Goal: Information Seeking & Learning: Learn about a topic

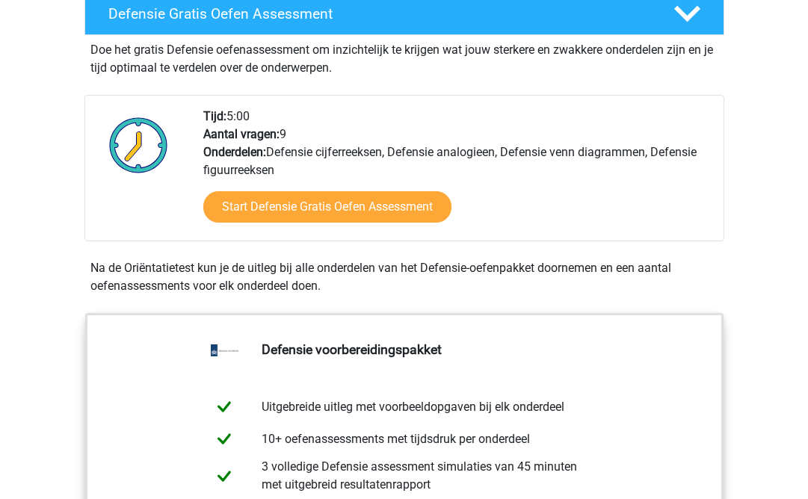
scroll to position [440, 0]
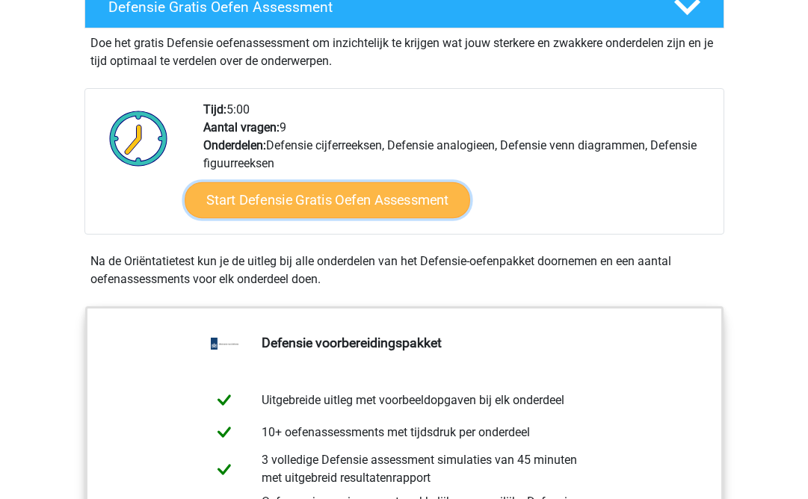
click at [323, 206] on link "Start Defensie Gratis Oefen Assessment" at bounding box center [328, 200] width 286 height 36
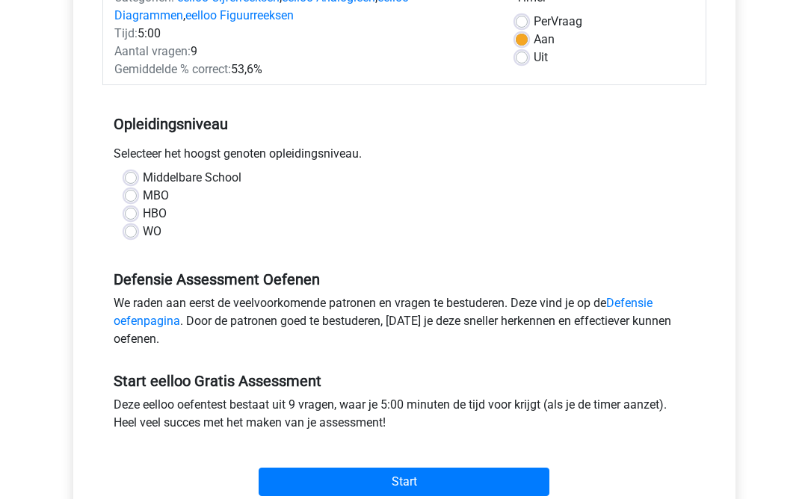
scroll to position [223, 0]
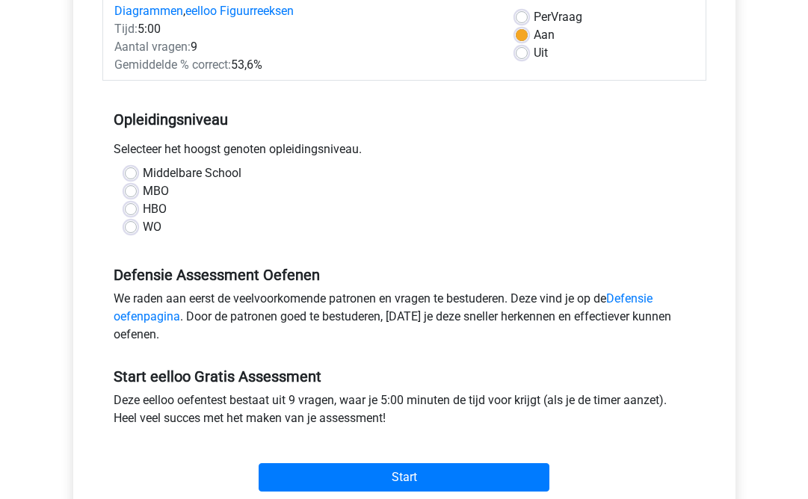
click at [143, 229] on label "WO" at bounding box center [152, 227] width 19 height 18
click at [132, 229] on input "WO" at bounding box center [131, 225] width 12 height 15
radio input "true"
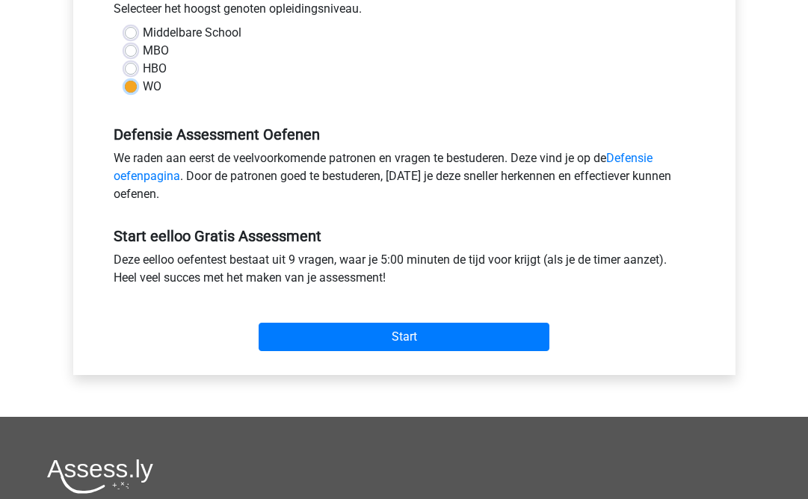
scroll to position [366, 0]
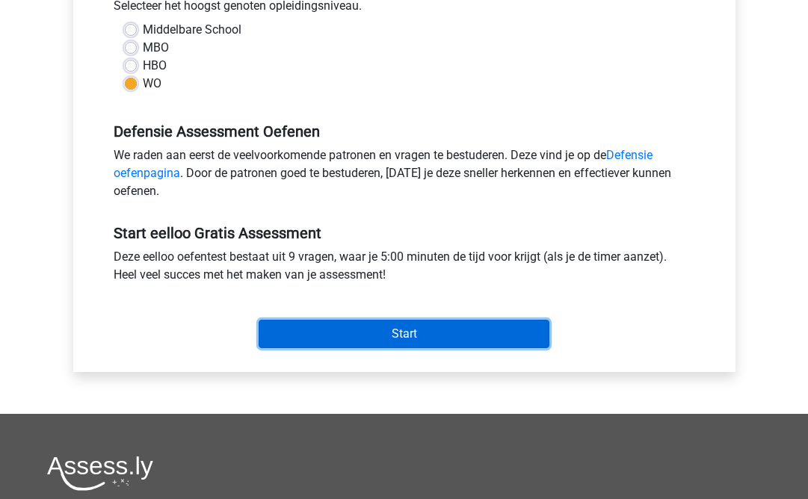
click at [389, 337] on input "Start" at bounding box center [404, 334] width 291 height 28
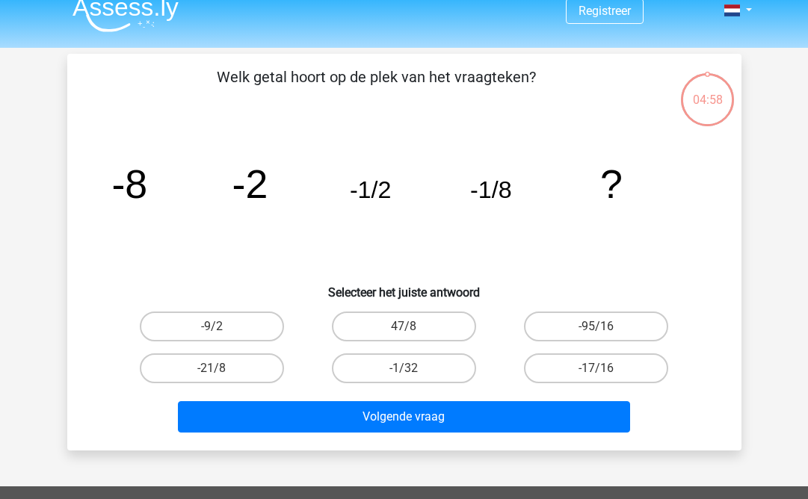
scroll to position [18, 0]
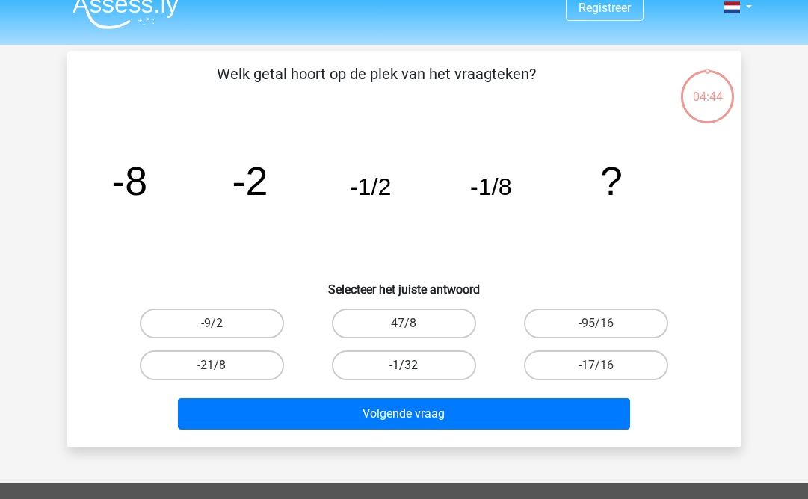
click at [430, 376] on label "-1/32" at bounding box center [404, 366] width 144 height 30
click at [413, 375] on input "-1/32" at bounding box center [409, 370] width 10 height 10
radio input "true"
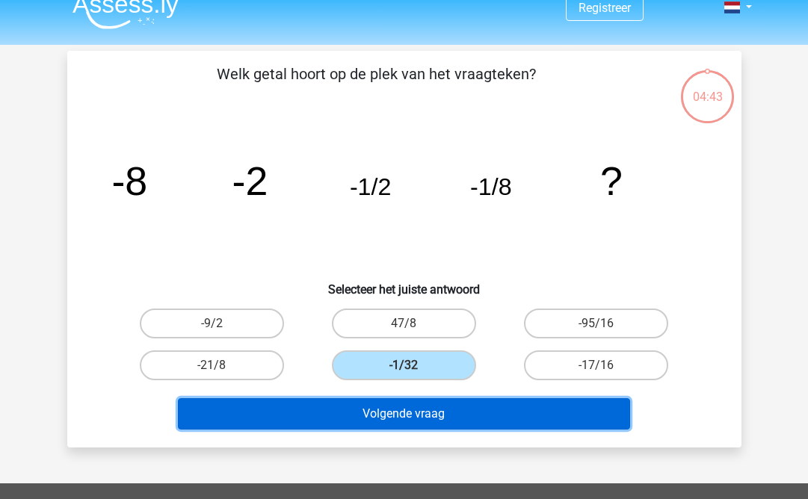
click at [429, 416] on button "Volgende vraag" at bounding box center [404, 413] width 452 height 31
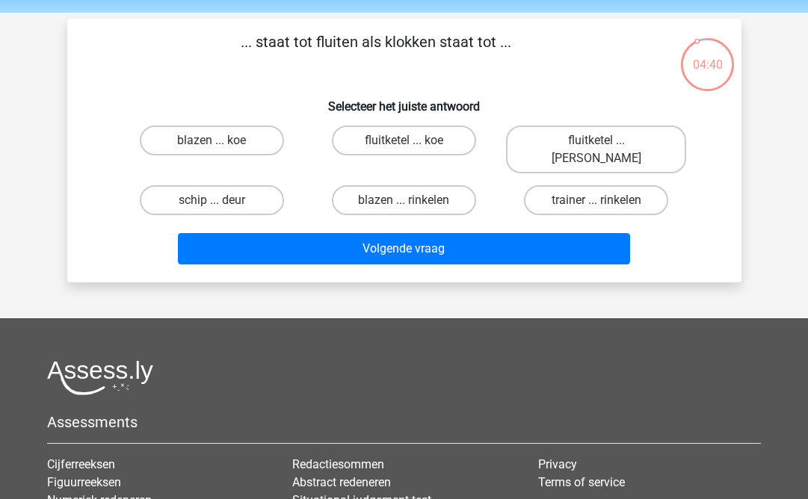
scroll to position [46, 0]
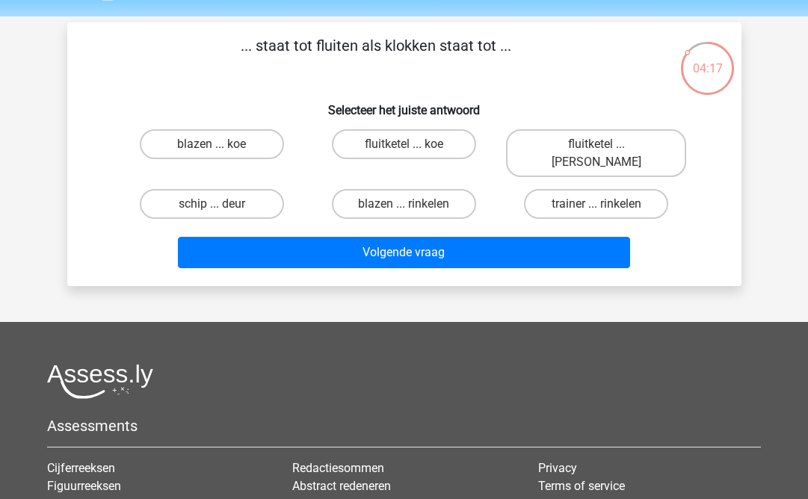
click at [599, 146] on input "fluitketel ... luiden" at bounding box center [601, 149] width 10 height 10
radio input "true"
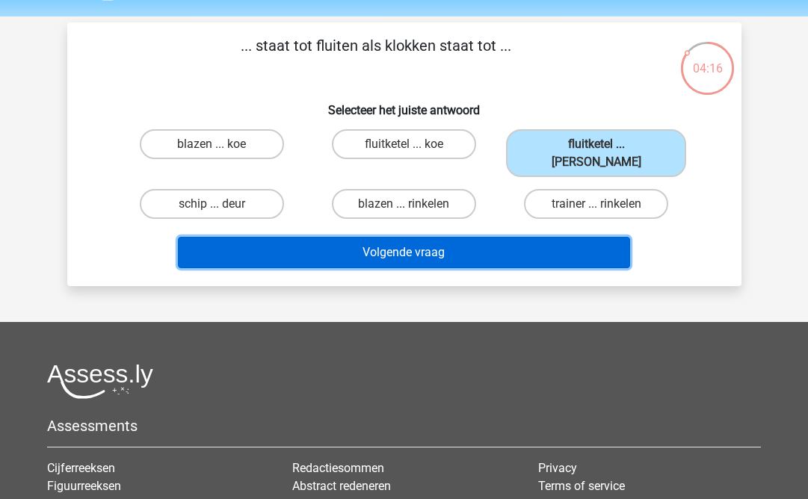
click at [499, 241] on button "Volgende vraag" at bounding box center [404, 252] width 452 height 31
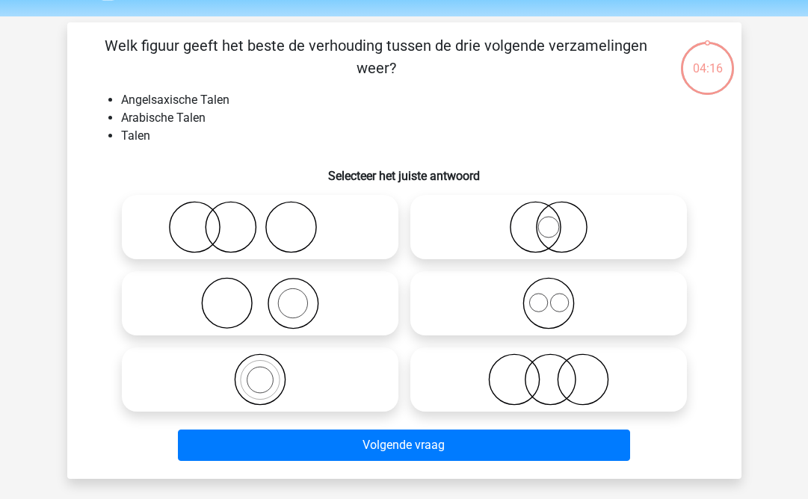
scroll to position [69, 0]
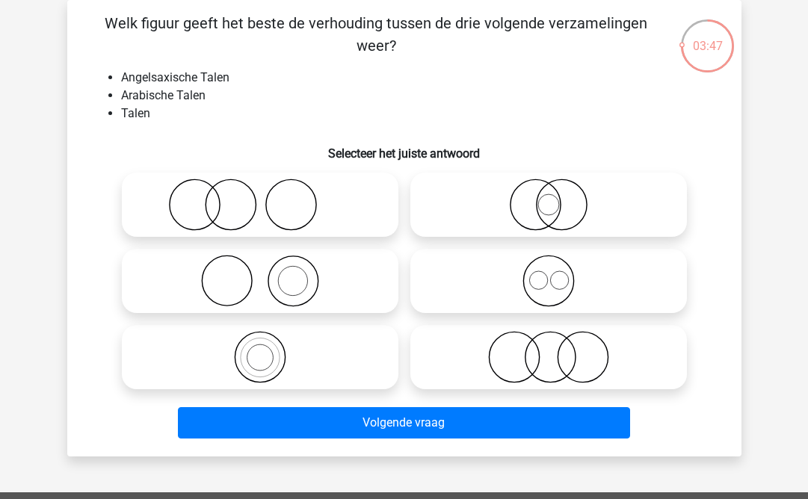
click at [550, 279] on circle at bounding box center [559, 280] width 18 height 18
click at [550, 274] on input "radio" at bounding box center [554, 269] width 10 height 10
radio input "true"
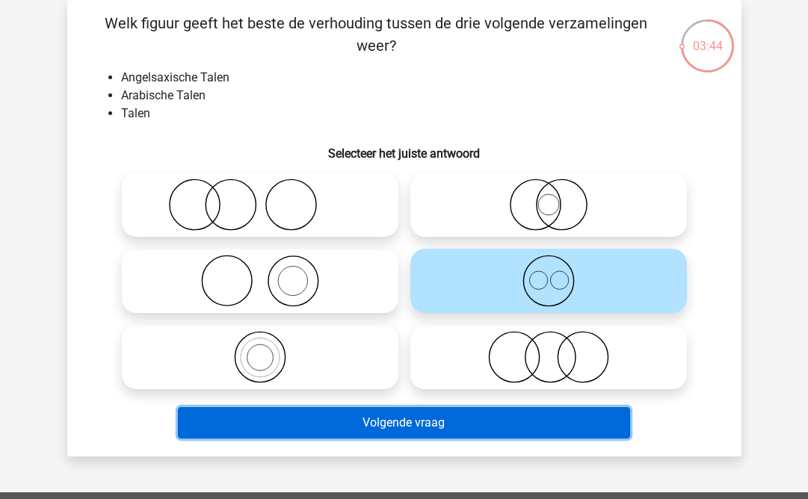
click at [465, 431] on button "Volgende vraag" at bounding box center [404, 422] width 452 height 31
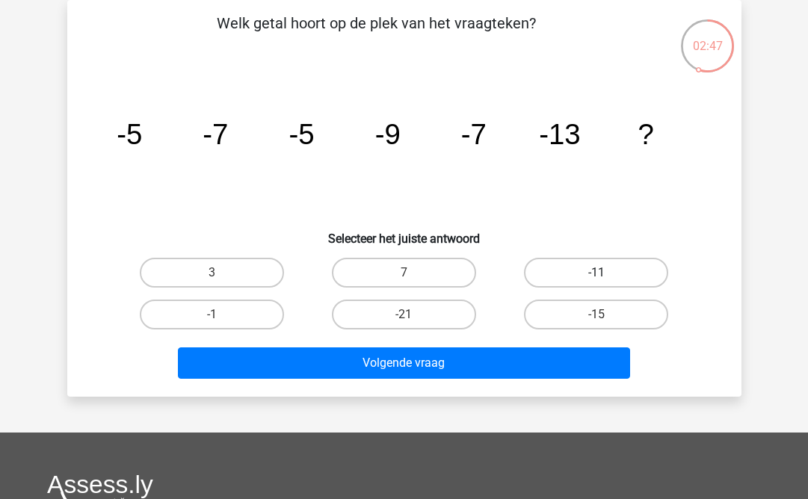
click at [593, 273] on label "-11" at bounding box center [596, 273] width 144 height 30
click at [596, 273] on input "-11" at bounding box center [601, 278] width 10 height 10
radio input "true"
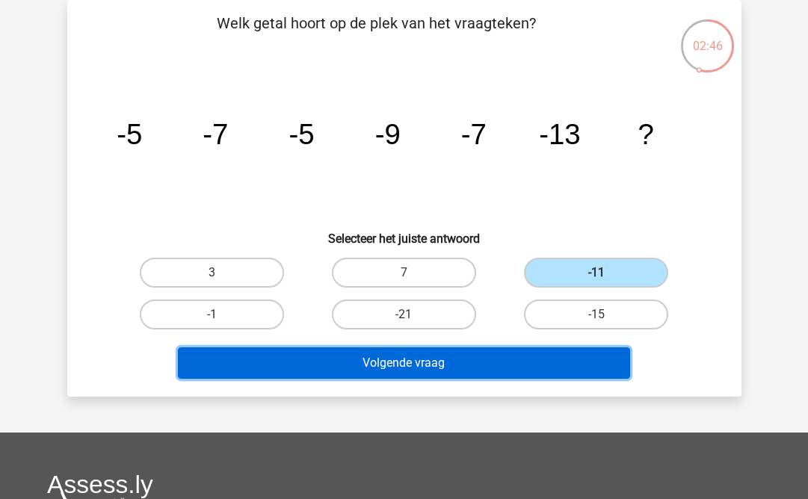
click at [496, 363] on button "Volgende vraag" at bounding box center [404, 363] width 452 height 31
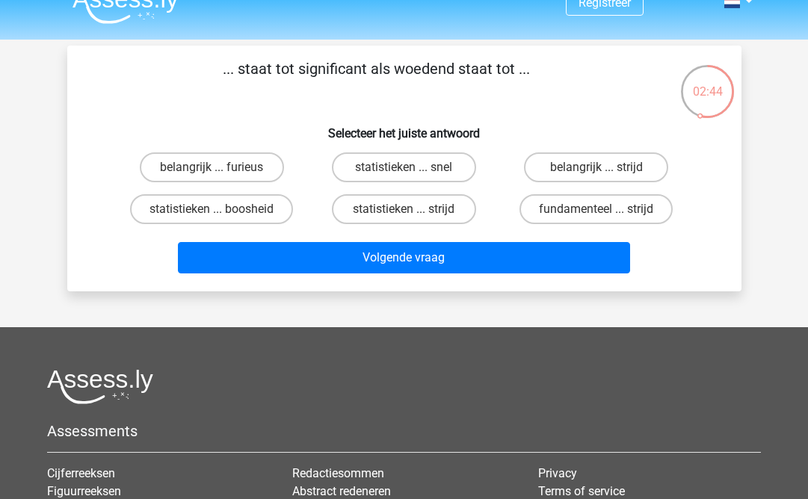
scroll to position [22, 0]
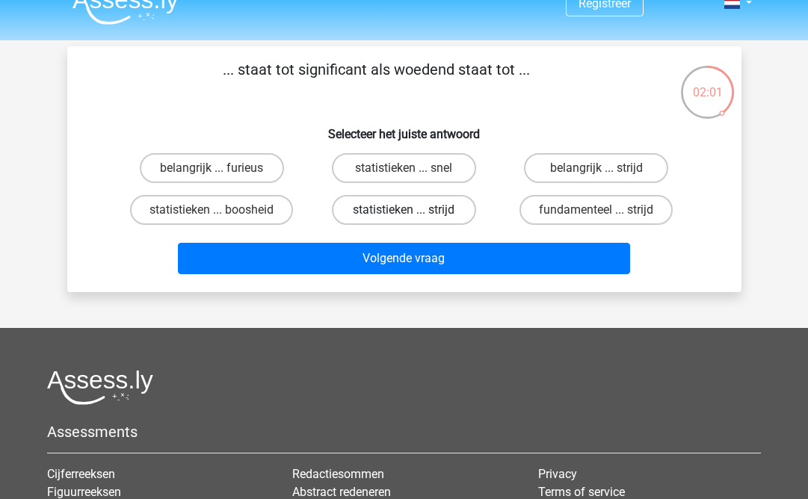
click at [405, 209] on label "statistieken ... strijd" at bounding box center [404, 210] width 144 height 30
click at [405, 210] on input "statistieken ... strijd" at bounding box center [409, 215] width 10 height 10
radio input "true"
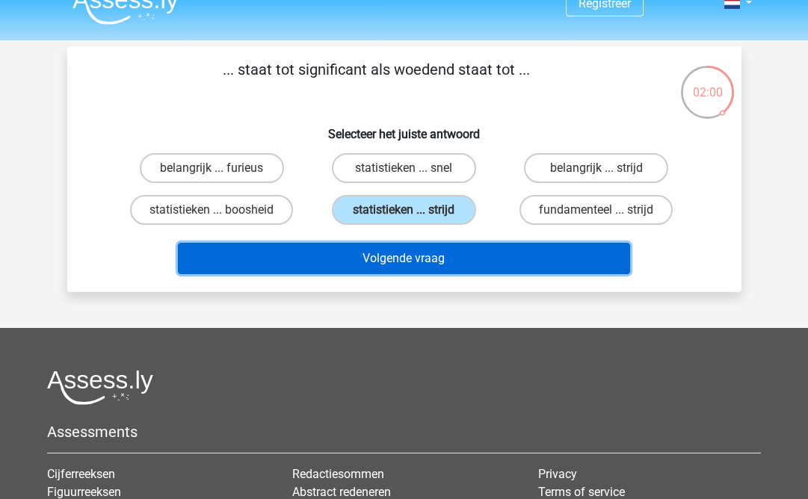
click at [404, 261] on button "Volgende vraag" at bounding box center [404, 258] width 452 height 31
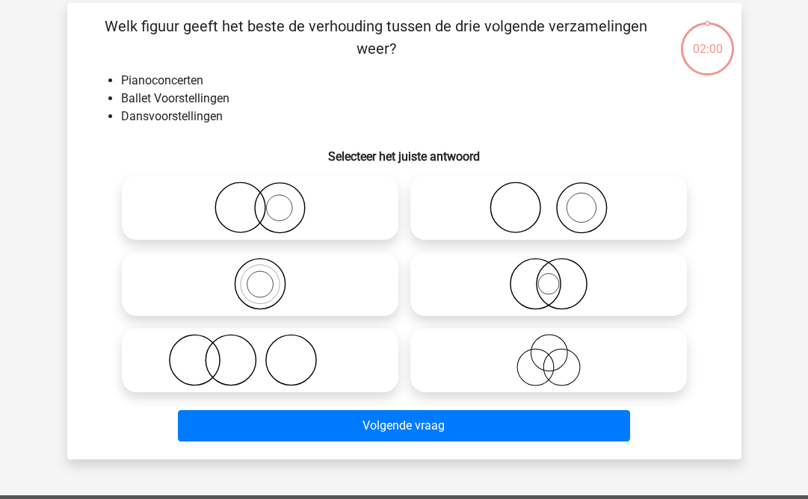
scroll to position [69, 0]
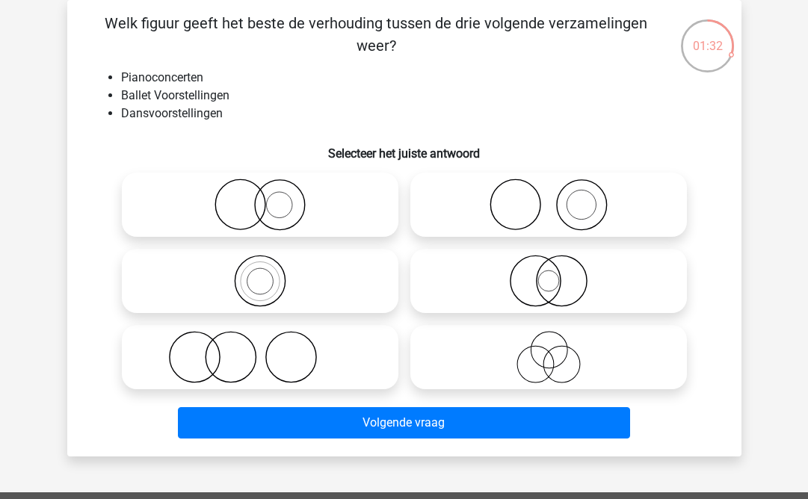
click at [560, 214] on icon at bounding box center [548, 205] width 265 height 52
click at [558, 197] on input "radio" at bounding box center [554, 193] width 10 height 10
radio input "true"
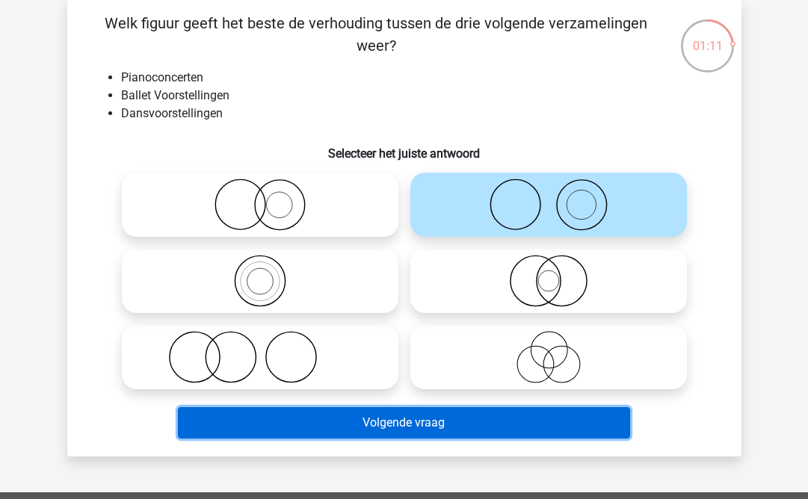
click at [388, 429] on button "Volgende vraag" at bounding box center [404, 422] width 452 height 31
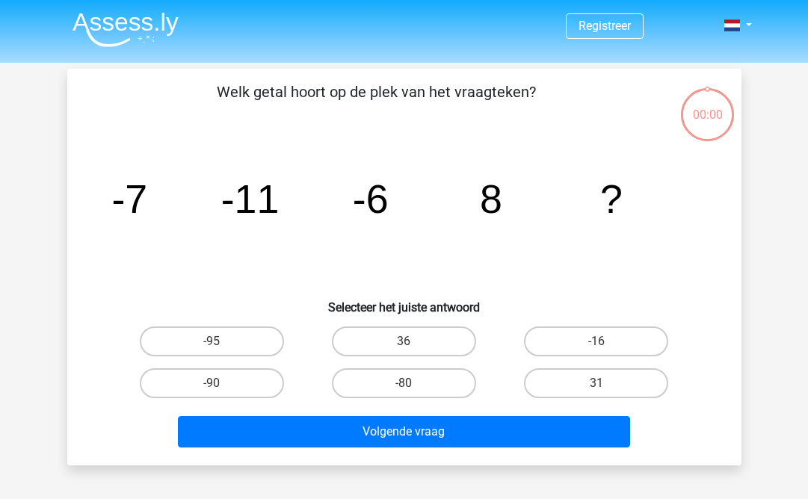
scroll to position [69, 0]
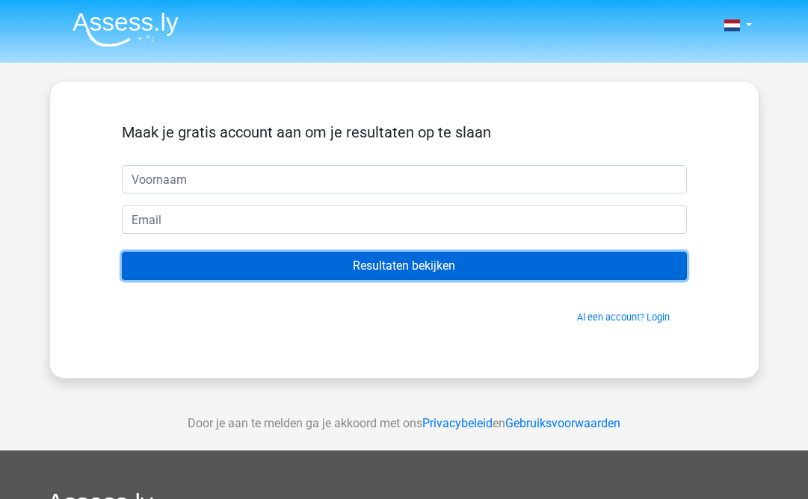
click at [477, 271] on input "Resultaten bekijken" at bounding box center [404, 266] width 565 height 28
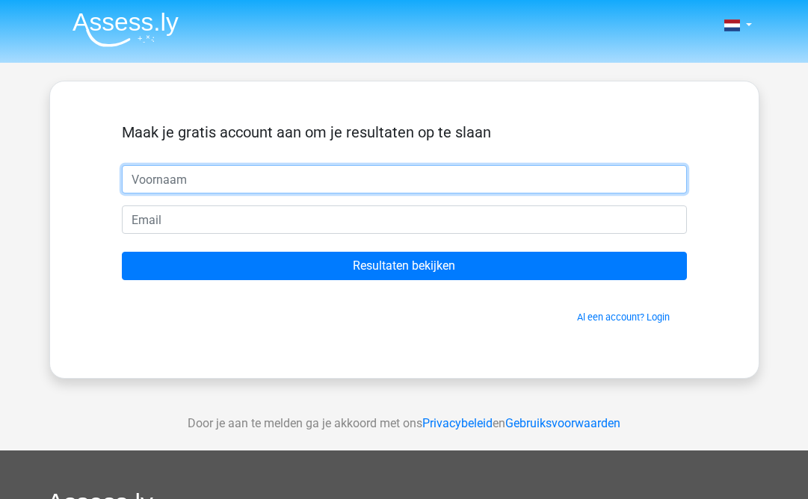
click at [469, 172] on input "text" at bounding box center [404, 179] width 565 height 28
type input "[PERSON_NAME]"
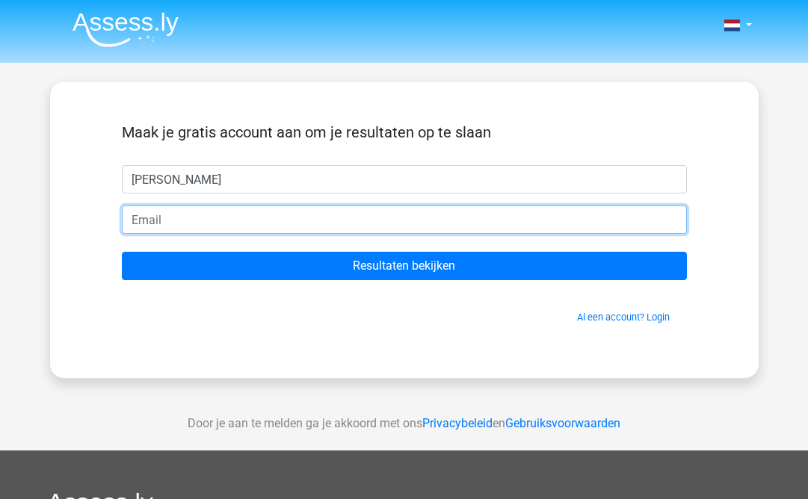
click at [425, 220] on input "email" at bounding box center [404, 220] width 565 height 28
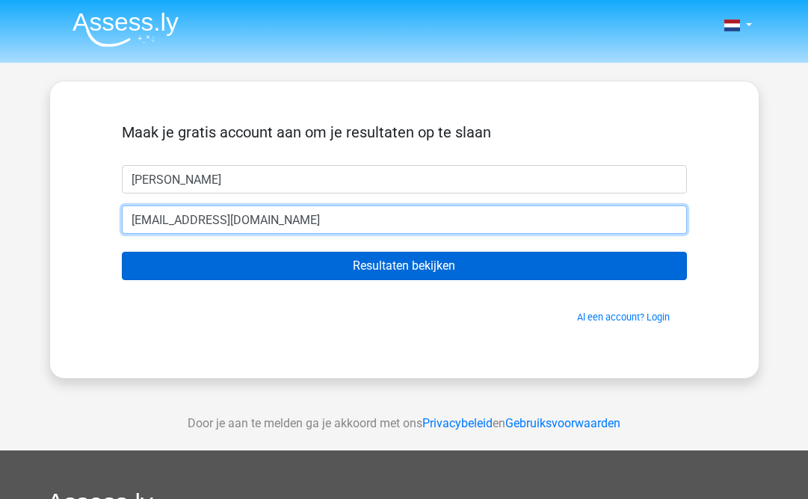
type input "[EMAIL_ADDRESS][DOMAIN_NAME]"
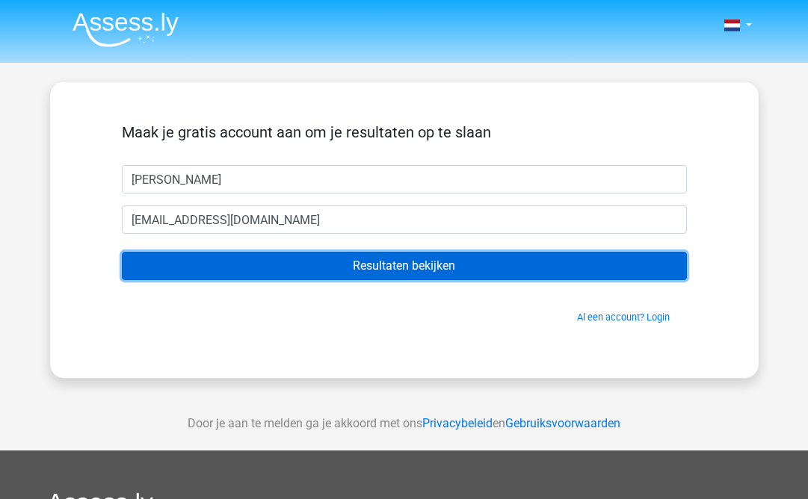
click at [438, 268] on input "Resultaten bekijken" at bounding box center [404, 266] width 565 height 28
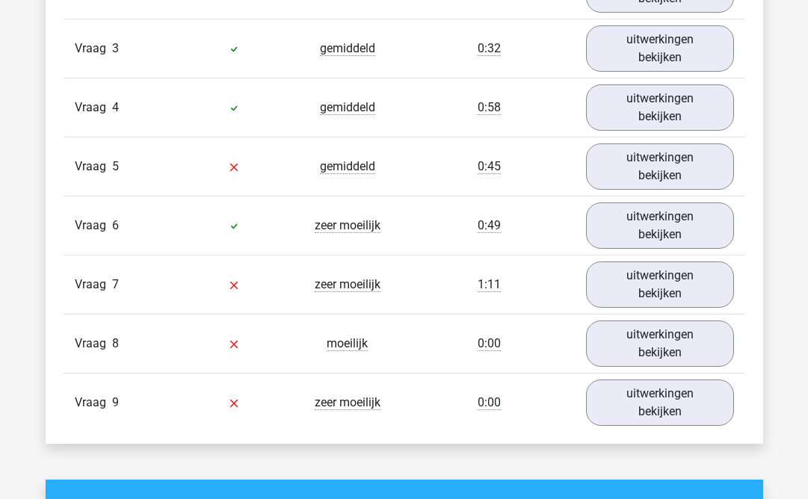
scroll to position [1789, 0]
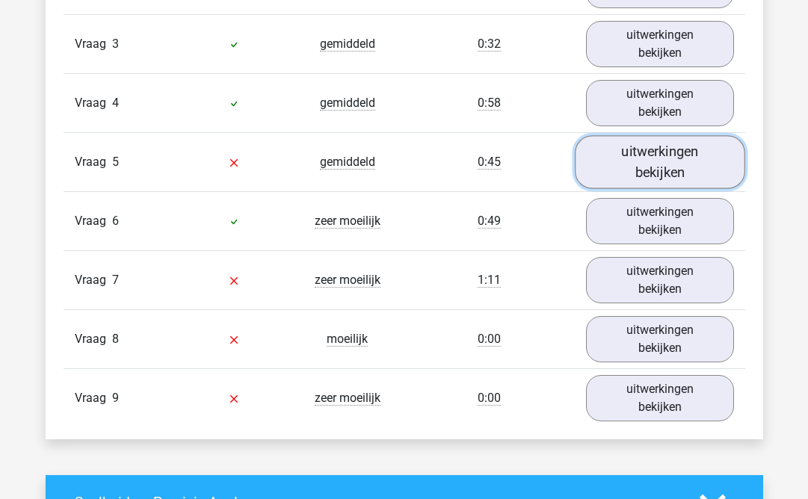
click at [659, 170] on link "uitwerkingen bekijken" at bounding box center [660, 162] width 170 height 53
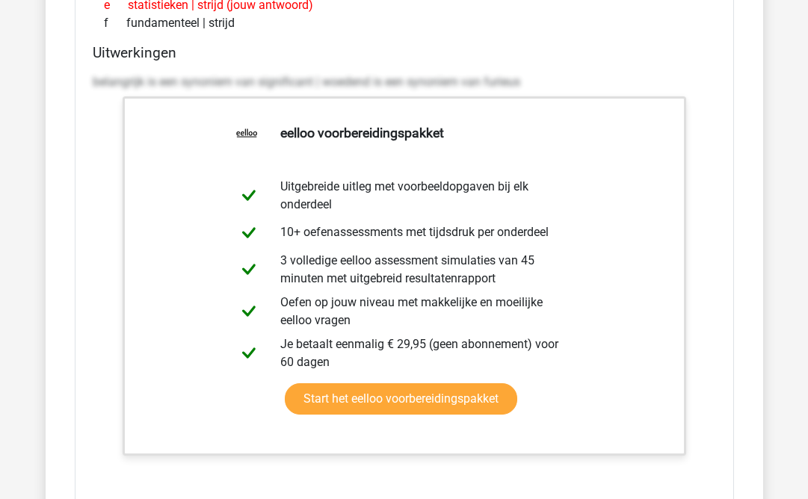
scroll to position [2124, 0]
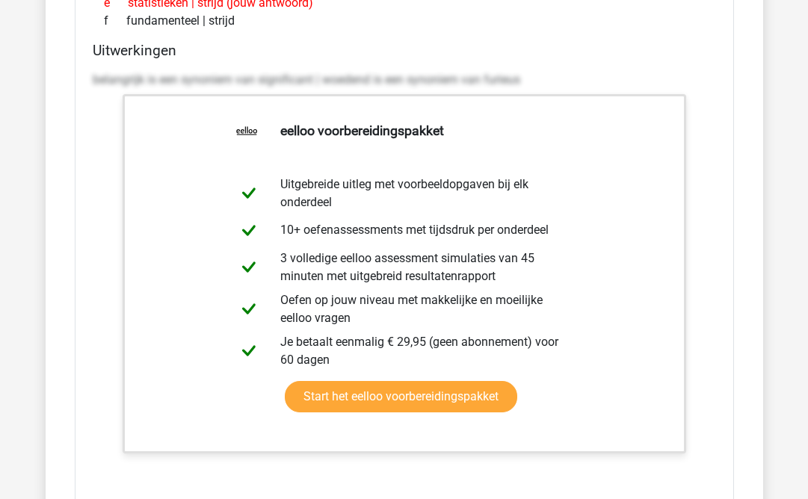
click at [75, 128] on div "... staat tot significant als woedend staat tot ... a belangrijk | furieus (goe…" at bounding box center [404, 228] width 659 height 709
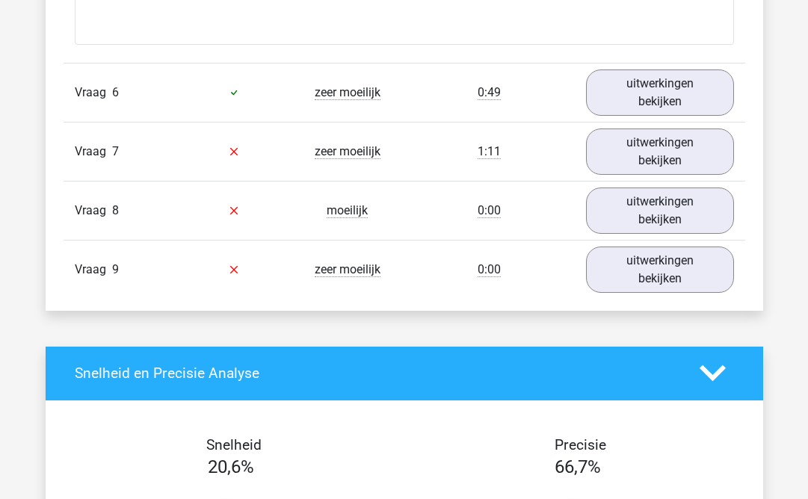
scroll to position [2715, 0]
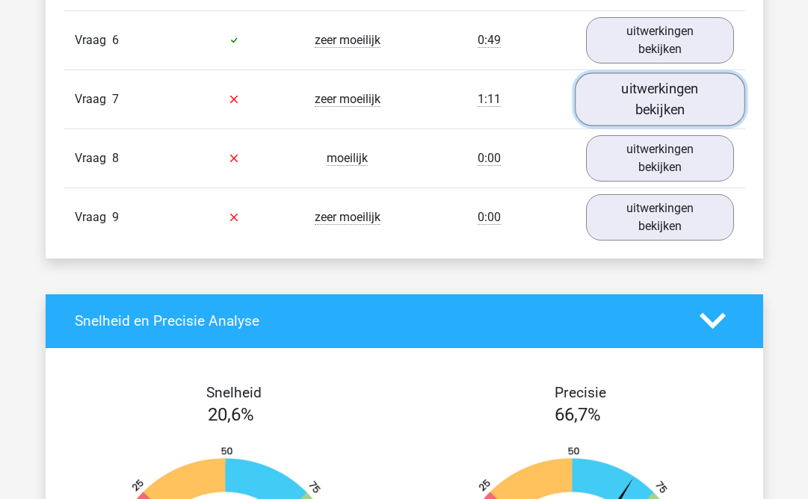
click at [641, 111] on link "uitwerkingen bekijken" at bounding box center [660, 98] width 170 height 53
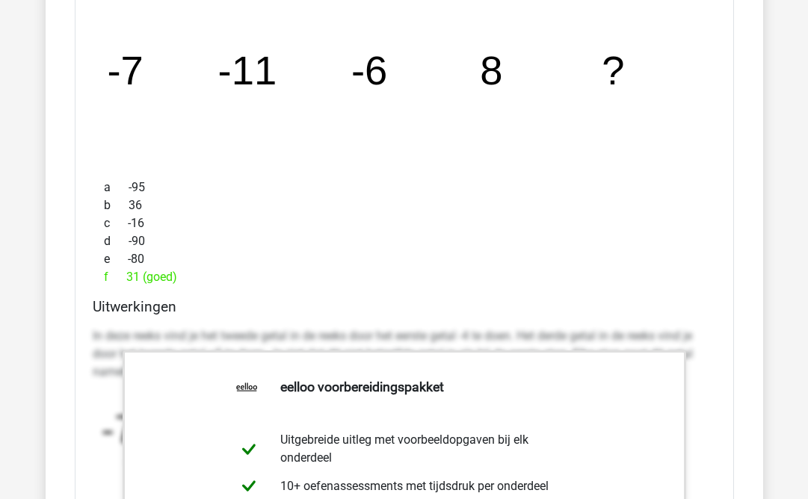
scroll to position [2882, 0]
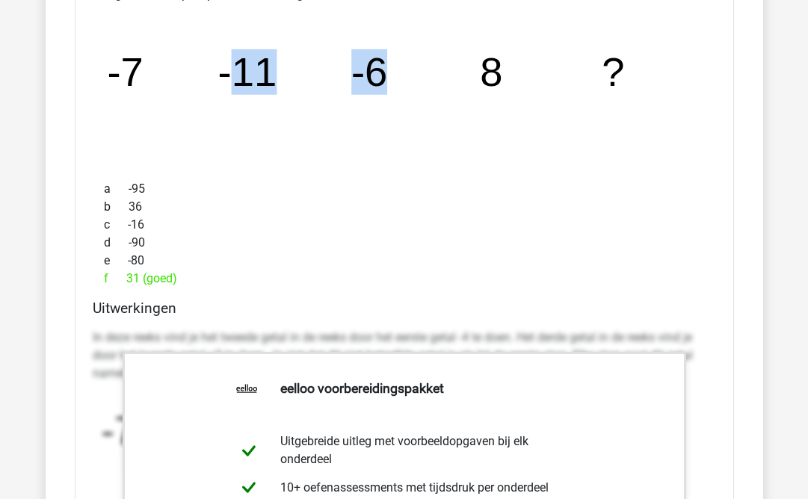
drag, startPoint x: 226, startPoint y: 73, endPoint x: 406, endPoint y: 85, distance: 179.8
click at [406, 85] on icon "image/svg+xml -7 -11 -6 8 ?" at bounding box center [404, 86] width 611 height 153
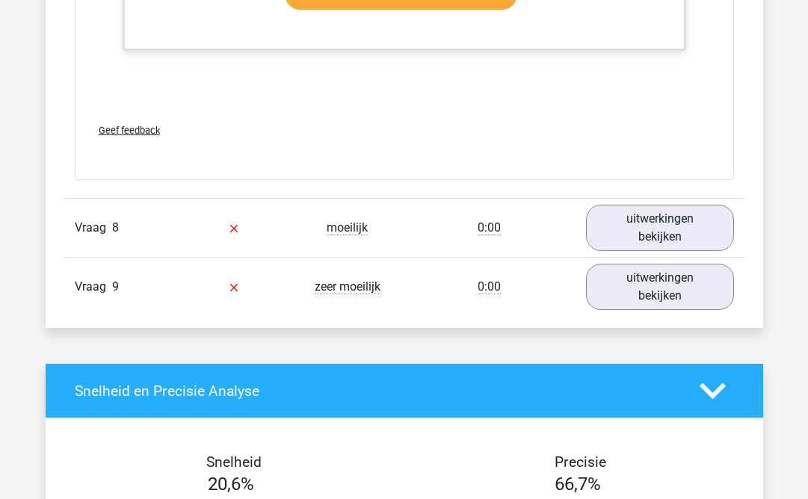
scroll to position [3544, 0]
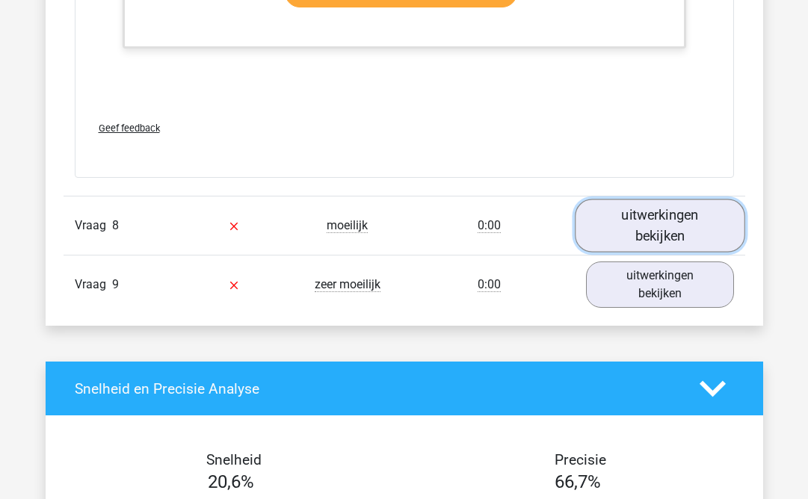
click at [632, 230] on link "uitwerkingen bekijken" at bounding box center [660, 226] width 170 height 53
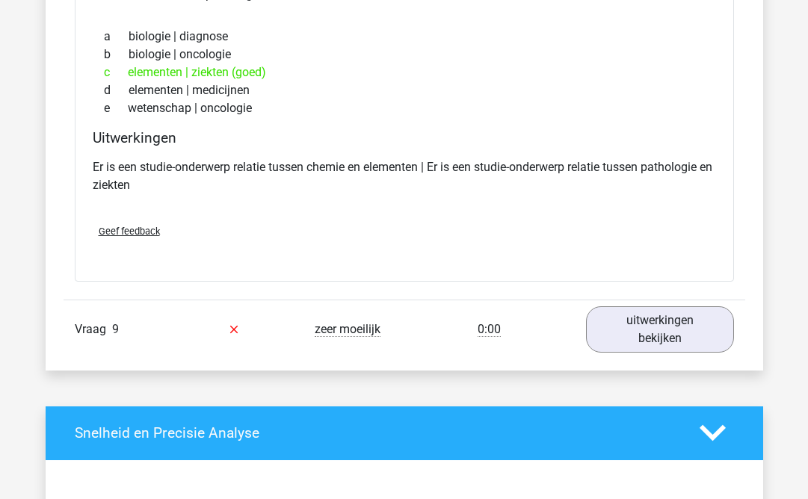
scroll to position [3843, 0]
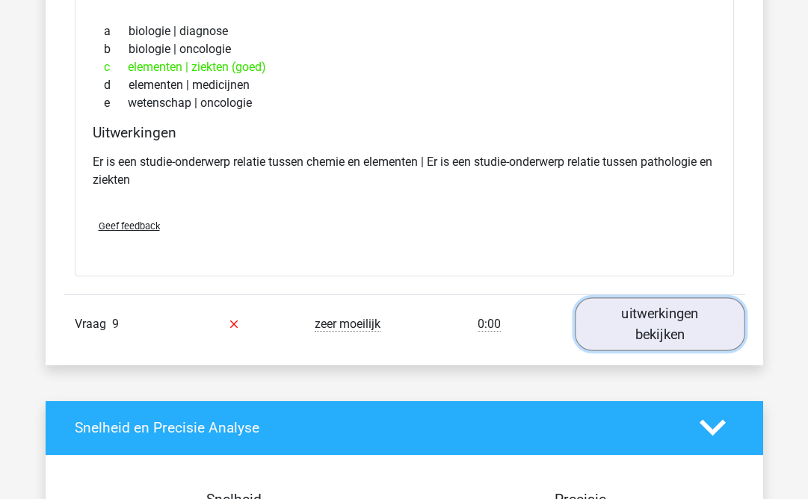
click at [631, 339] on link "uitwerkingen bekijken" at bounding box center [660, 323] width 170 height 53
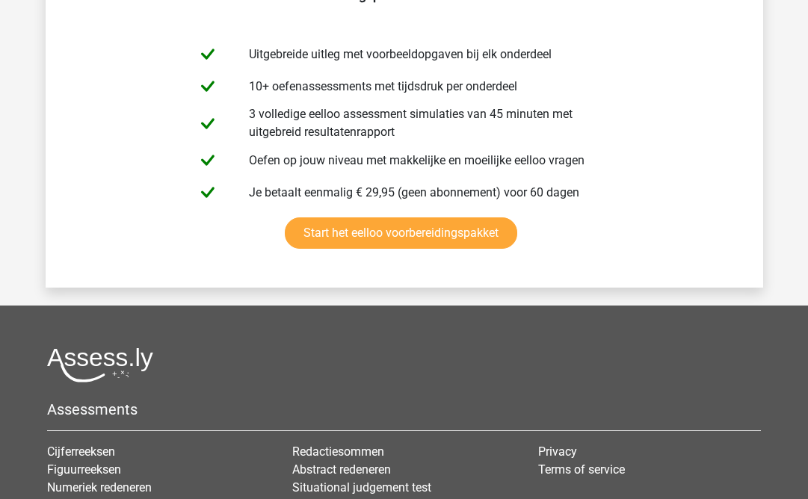
scroll to position [6244, 0]
